Goal: Task Accomplishment & Management: Use online tool/utility

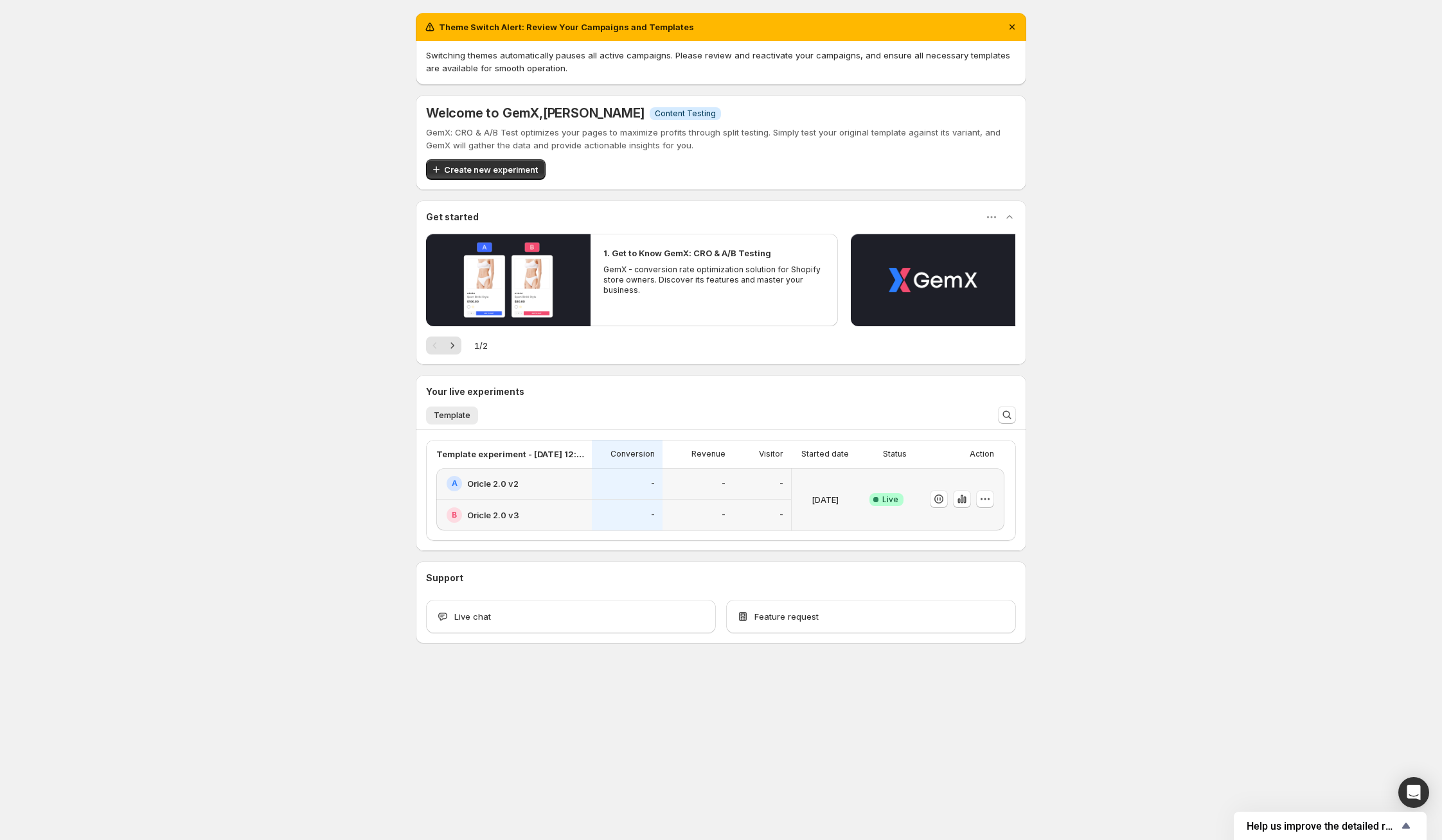
click at [679, 516] on div "-" at bounding box center [698, 515] width 56 height 16
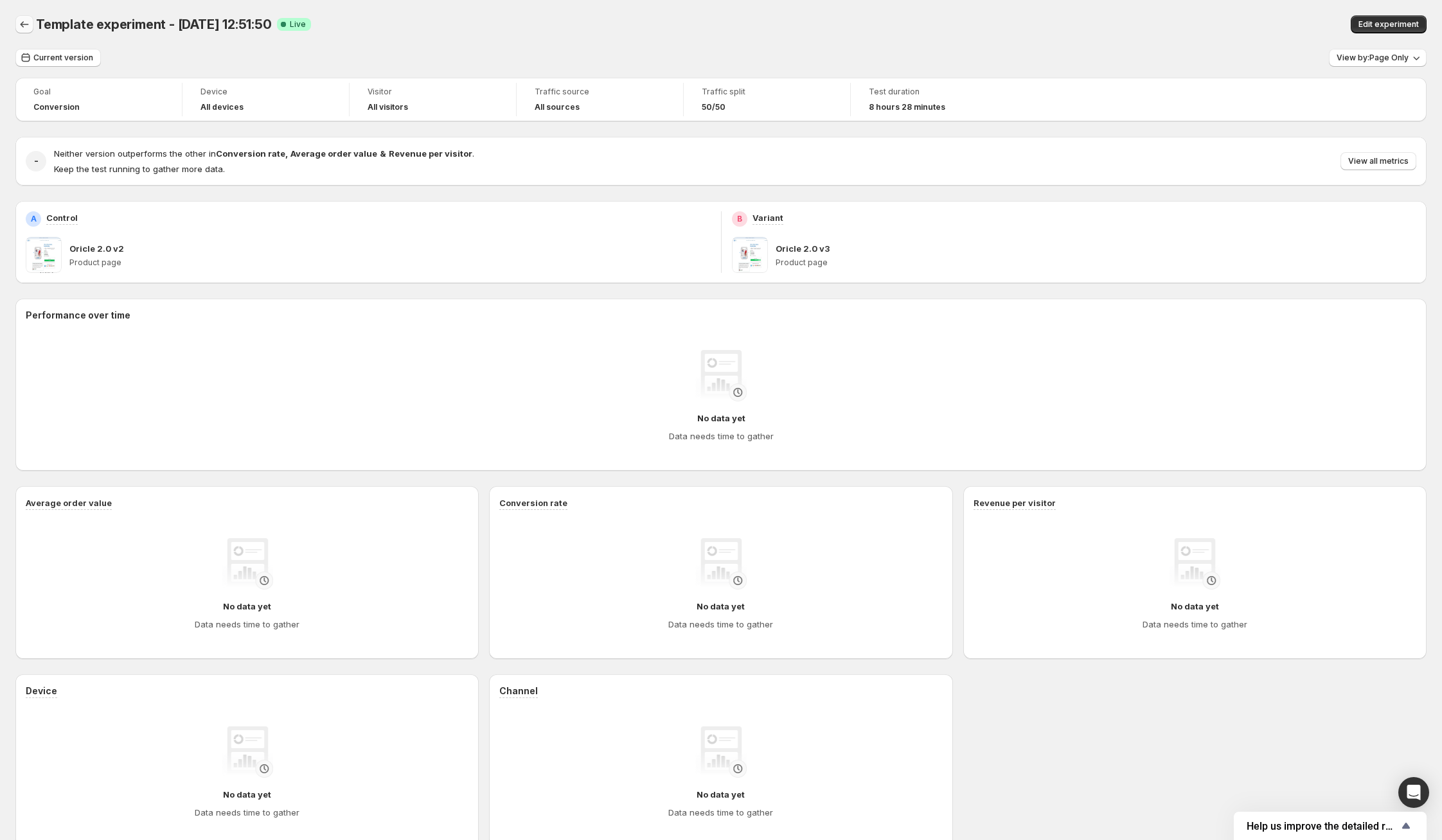
click at [23, 17] on button "Back" at bounding box center [24, 24] width 18 height 18
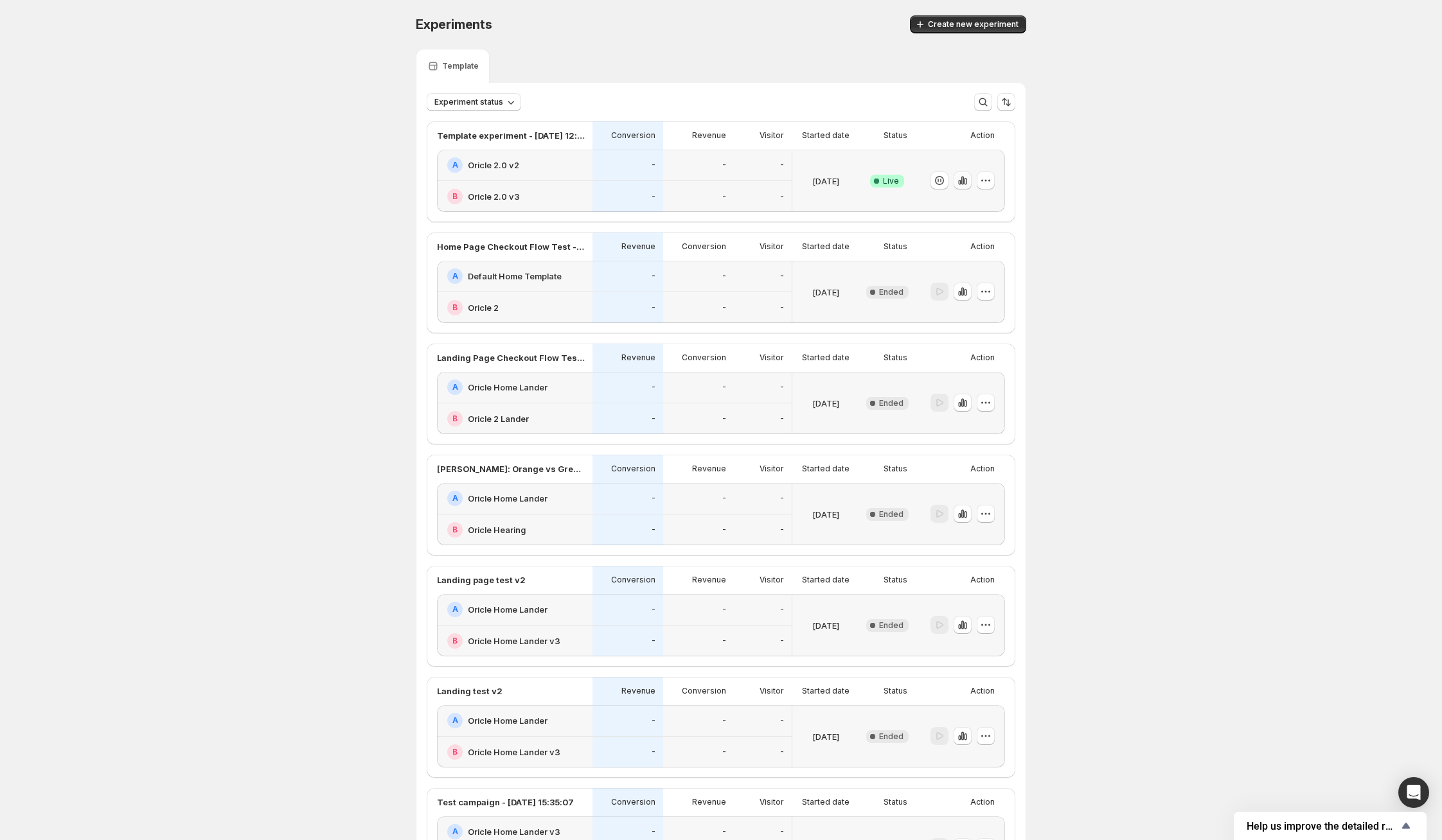
click at [959, 179] on icon "button" at bounding box center [962, 180] width 13 height 13
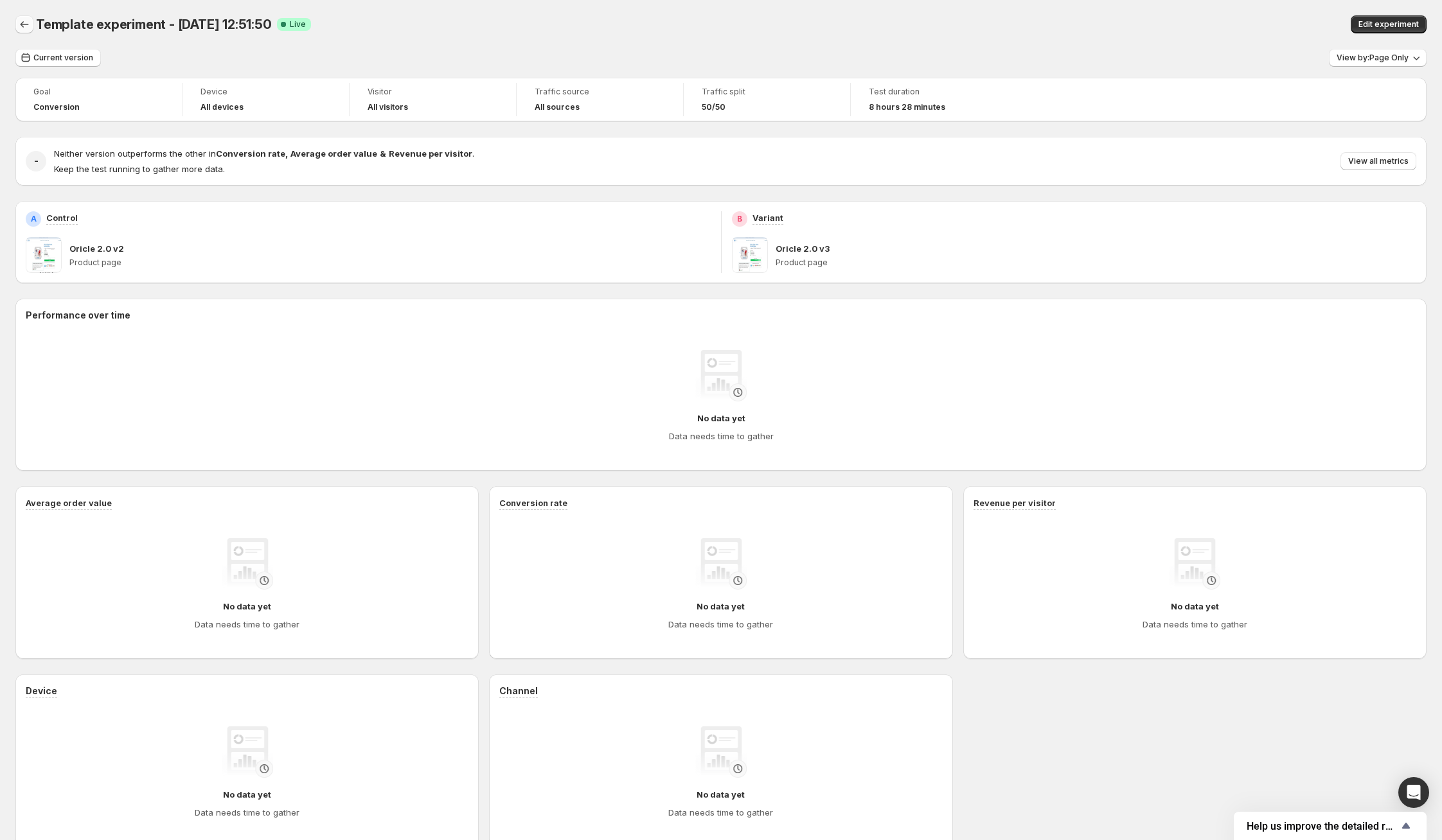
click at [28, 18] on icon "Back" at bounding box center [24, 24] width 13 height 13
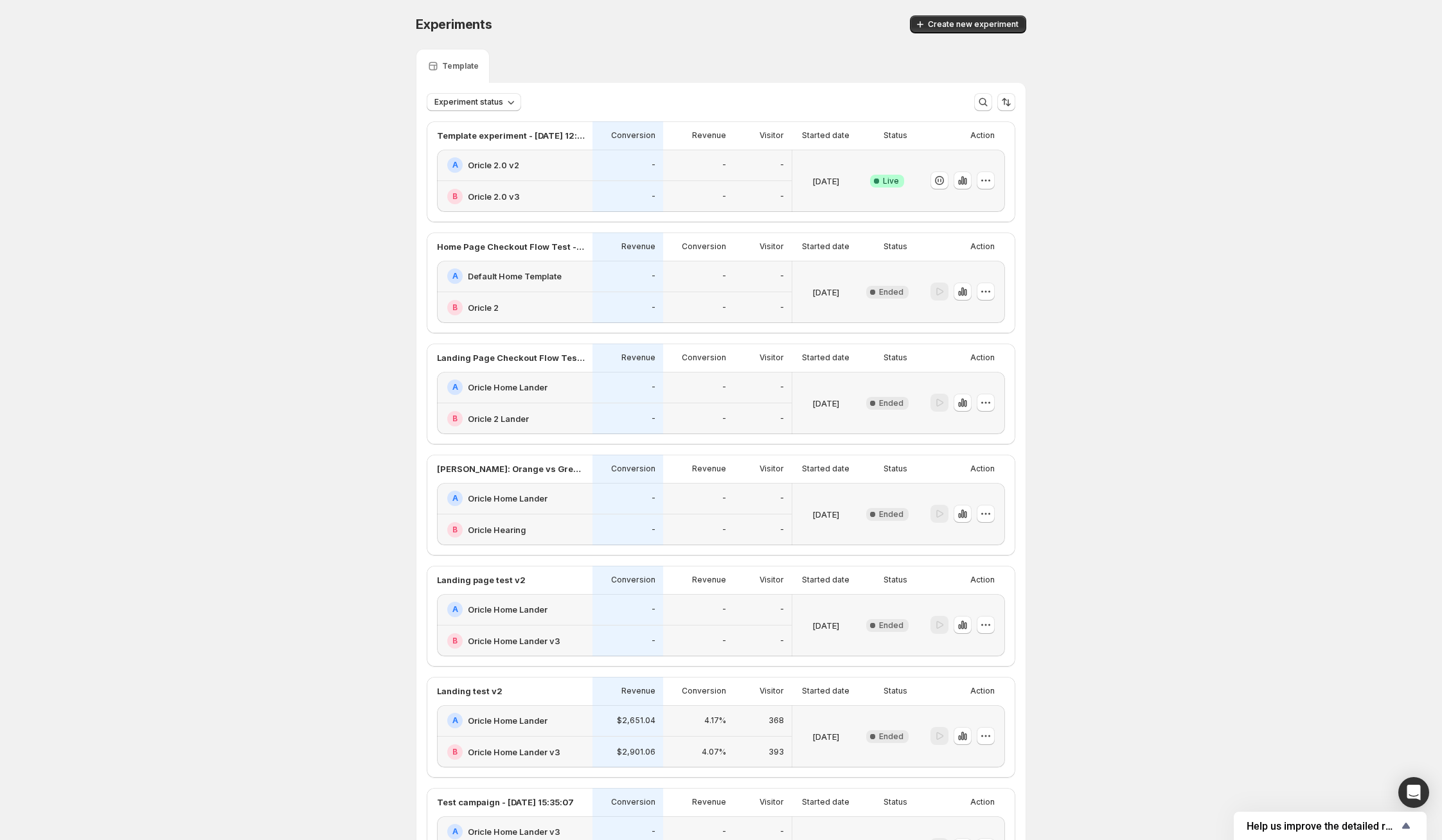
click at [674, 182] on div "-" at bounding box center [698, 197] width 70 height 31
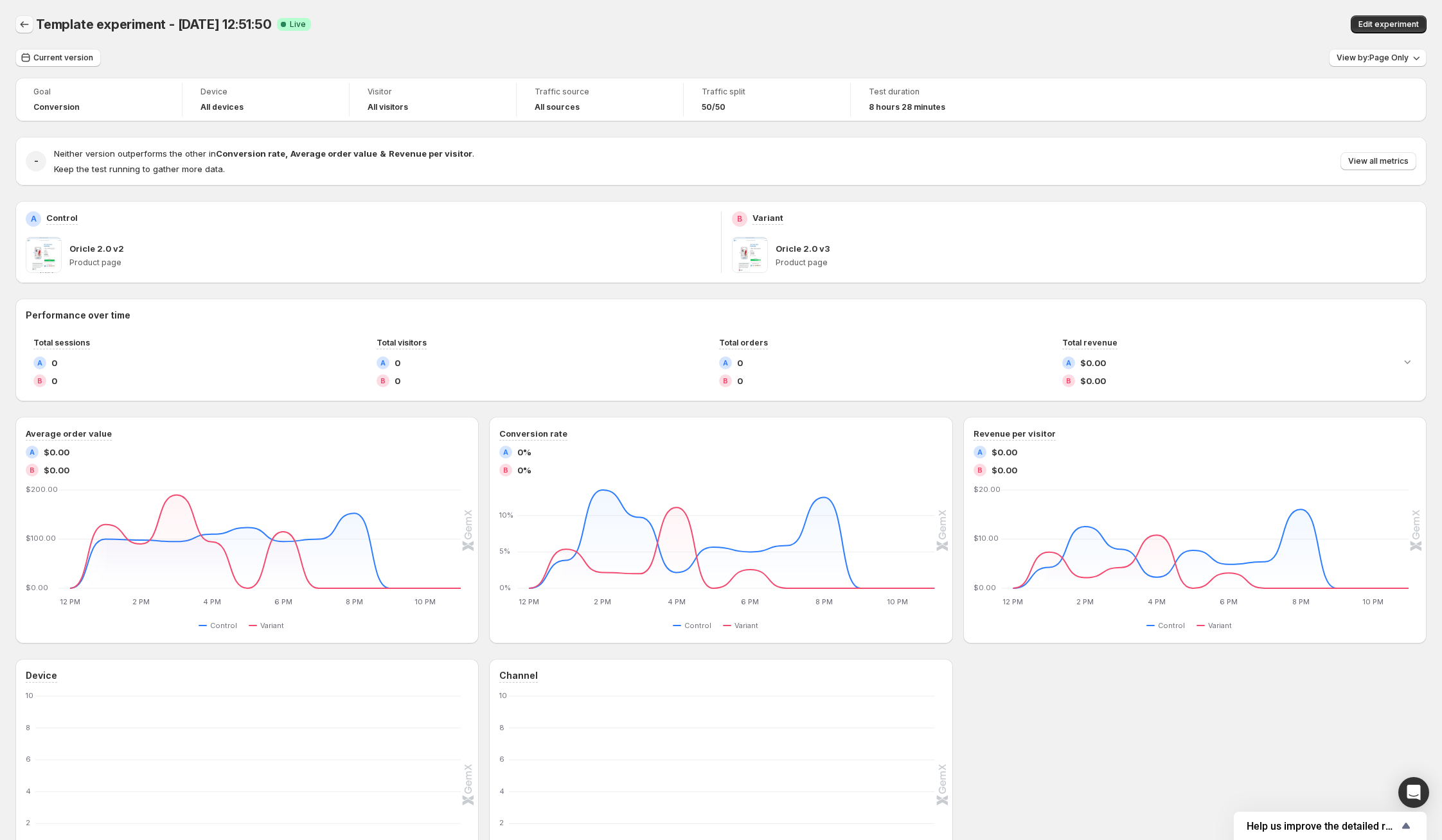
click at [23, 21] on icon "Back" at bounding box center [24, 24] width 13 height 13
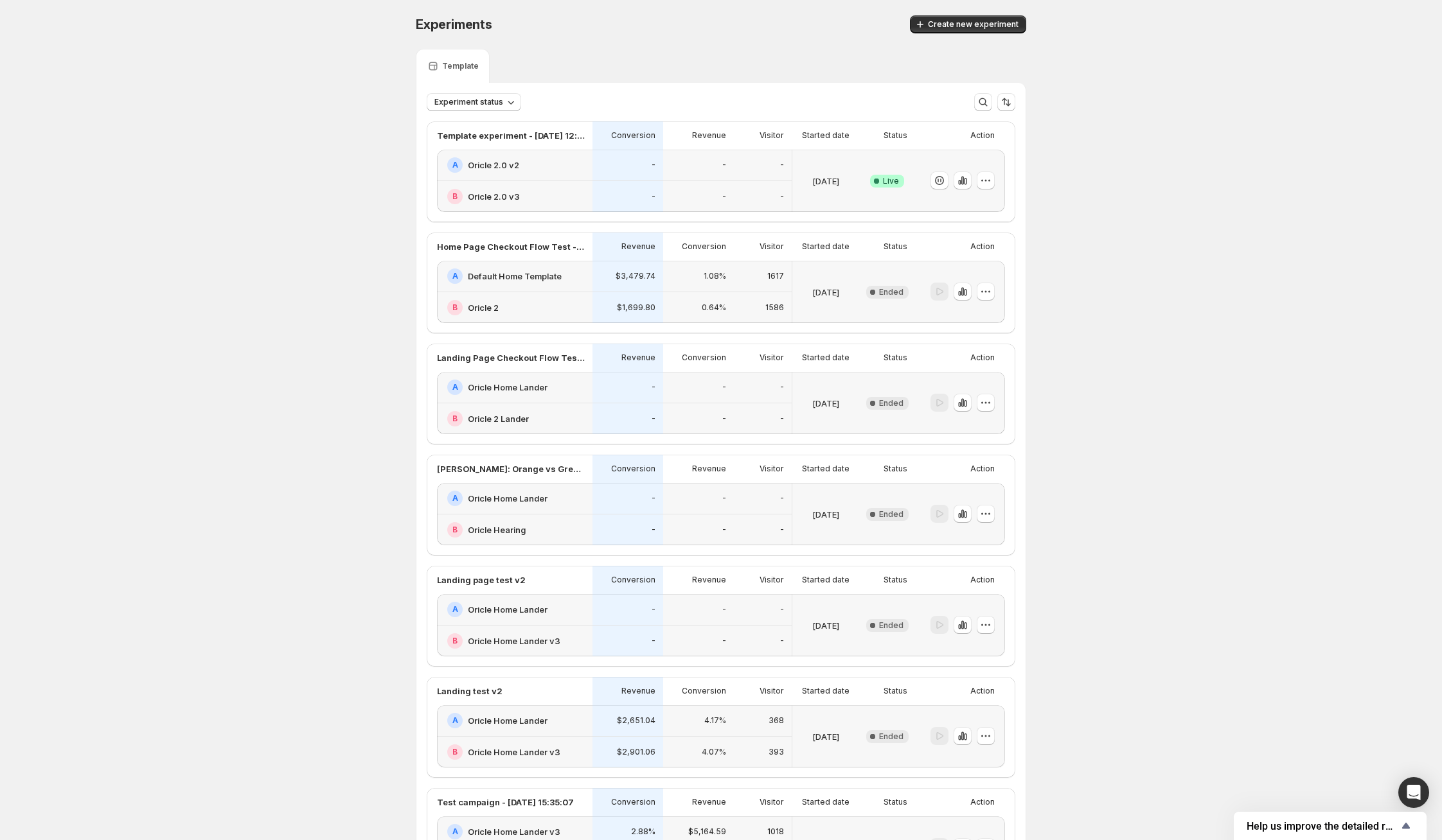
click at [665, 188] on div "-" at bounding box center [698, 197] width 70 height 31
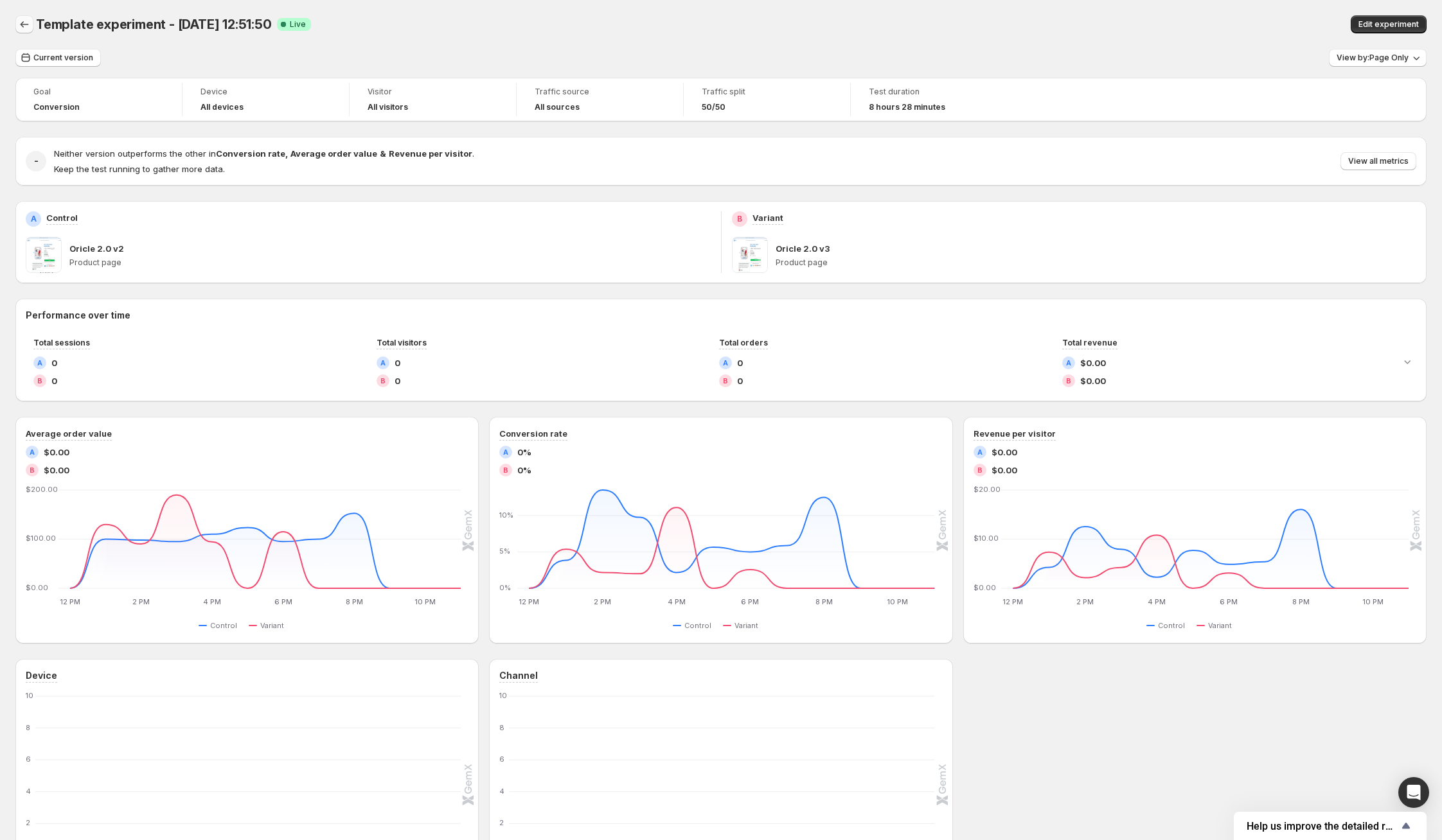
click at [26, 26] on icon "Back" at bounding box center [24, 24] width 13 height 13
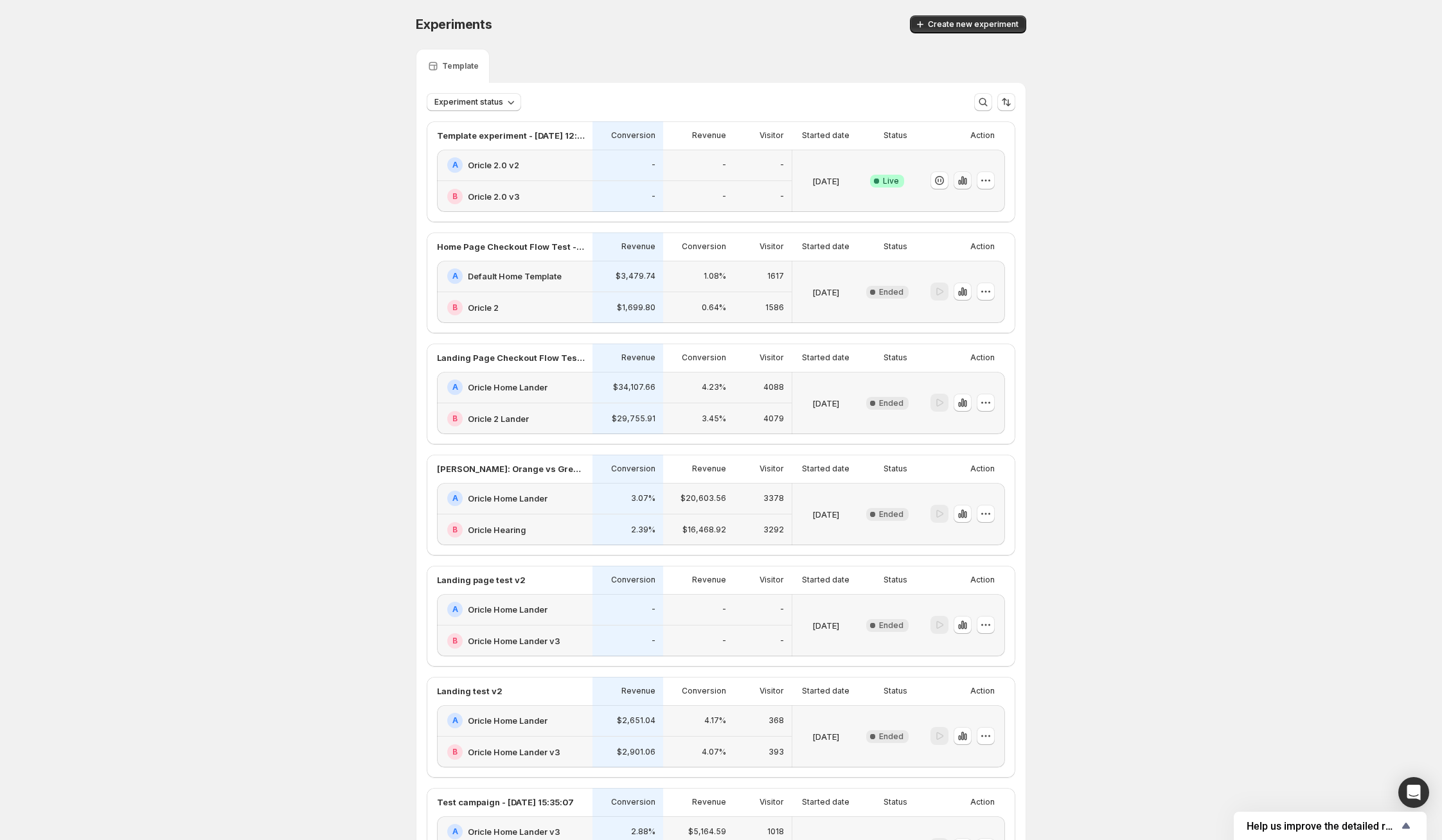
click at [966, 182] on icon "button" at bounding box center [962, 180] width 13 height 13
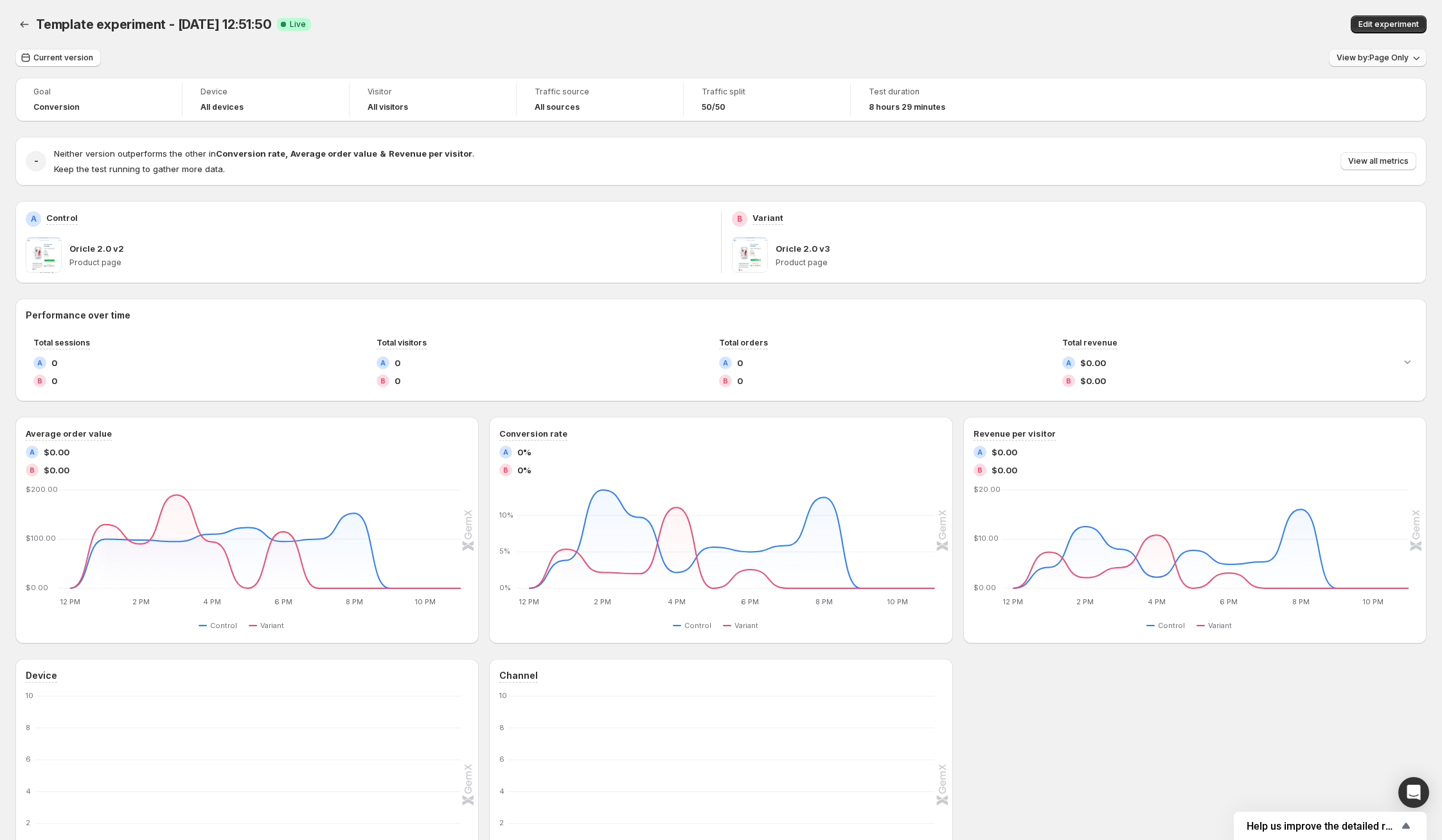
click at [1368, 60] on span "View by: Page Only" at bounding box center [1372, 58] width 72 height 10
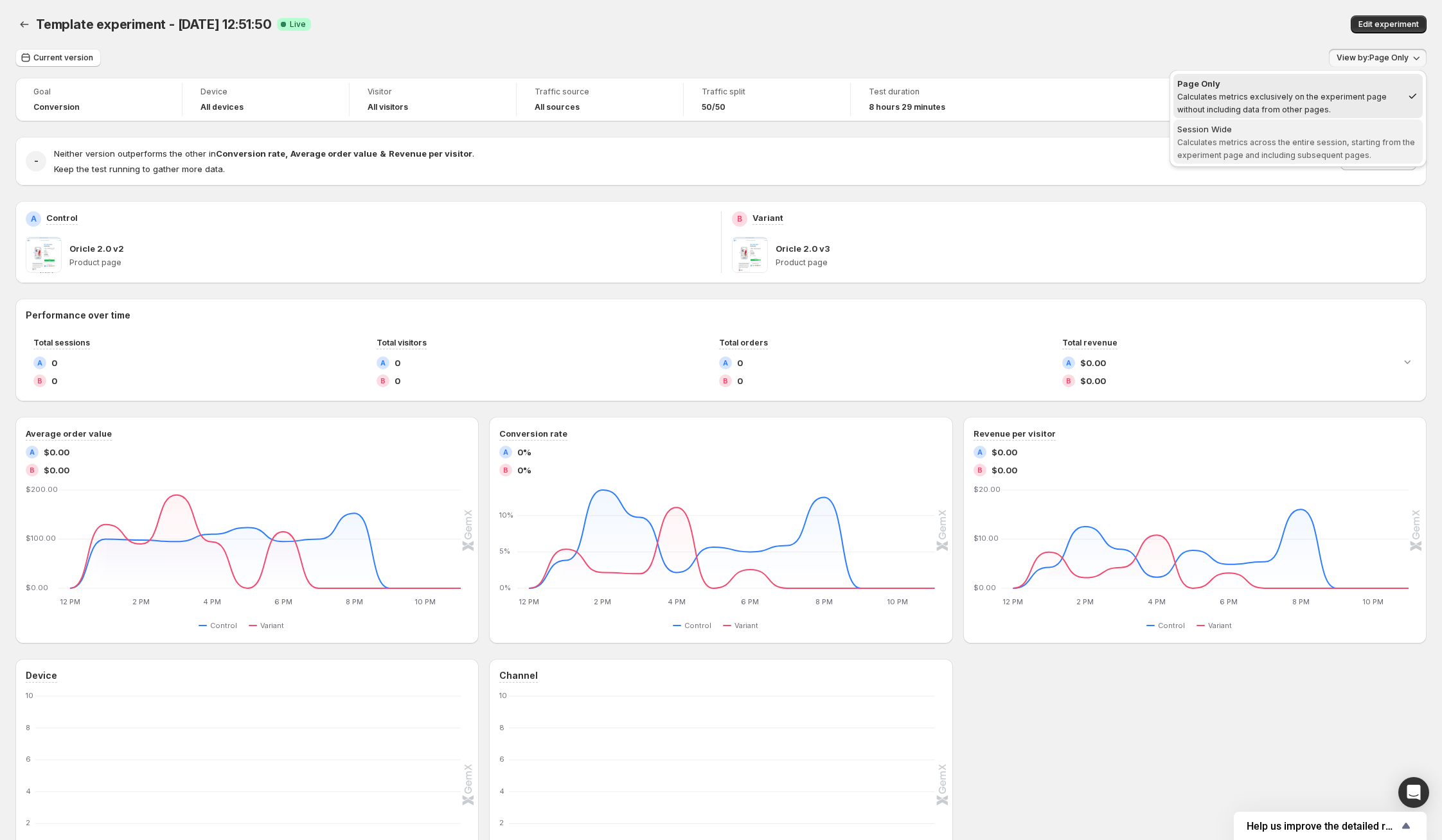
click at [1314, 124] on div "Session Wide" at bounding box center [1298, 129] width 241 height 13
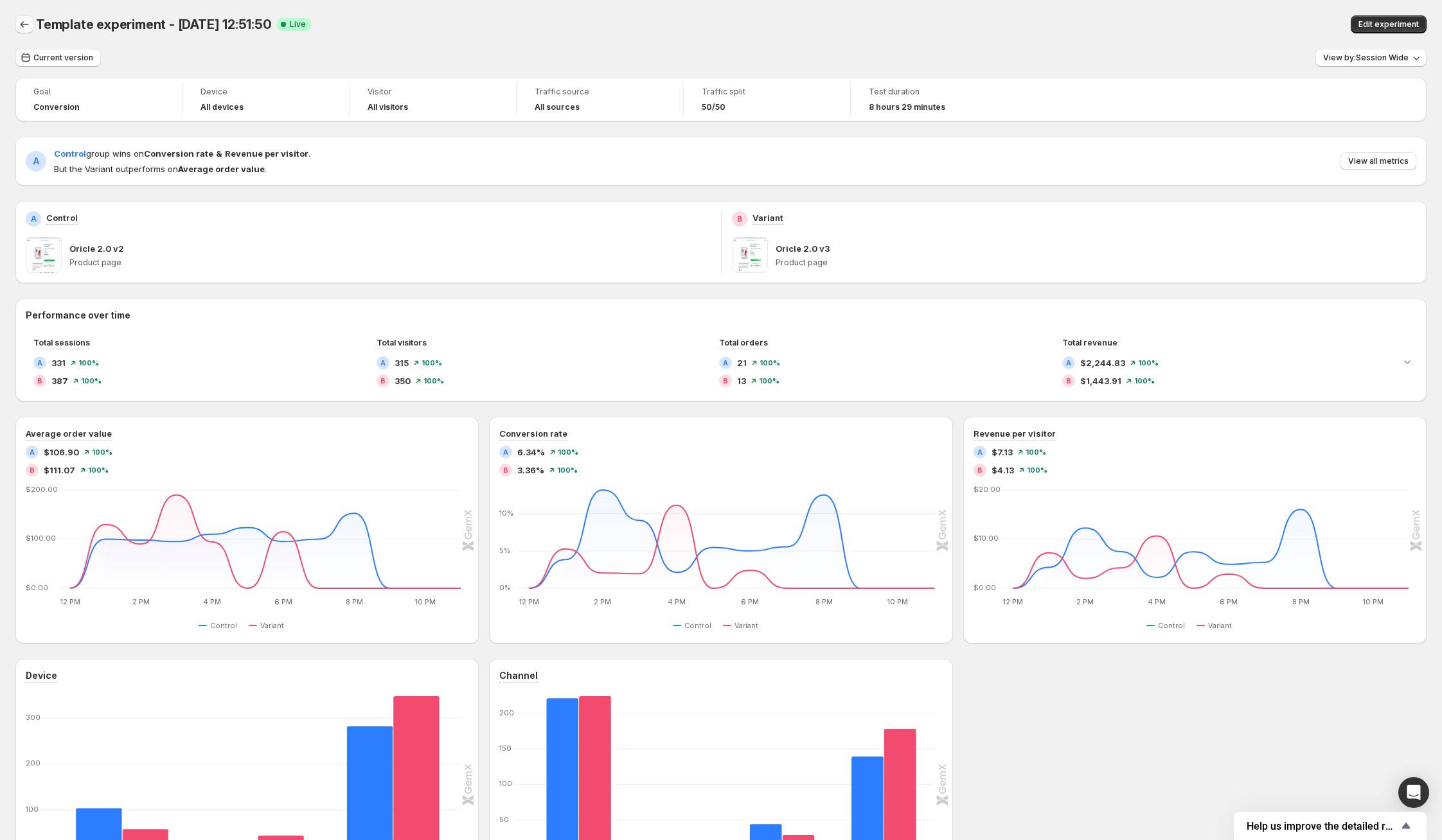
click at [21, 21] on icon "Back" at bounding box center [24, 24] width 13 height 13
